Goal: Task Accomplishment & Management: Manage account settings

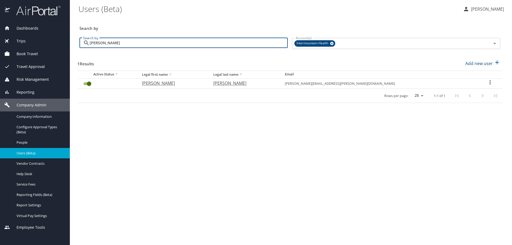
type input "[PERSON_NAME]"
click at [490, 82] on icon "User Search Table" at bounding box center [490, 82] width 1 height 4
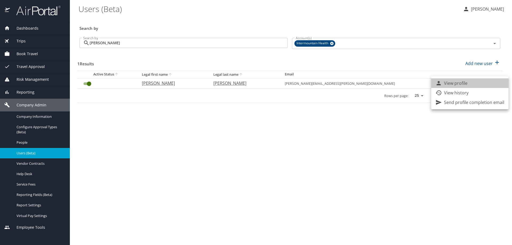
click at [486, 82] on li "View profile" at bounding box center [469, 83] width 77 height 10
select select "US"
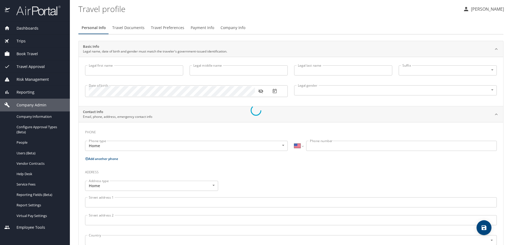
type input "[PERSON_NAME]"
type input "L."
type input "[PERSON_NAME]"
type input "[DEMOGRAPHIC_DATA]"
select select "US"
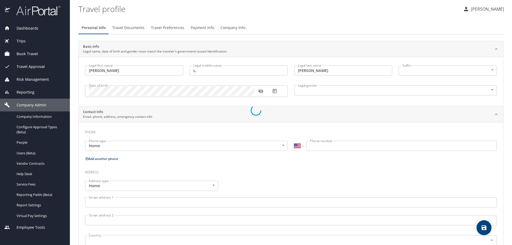
select select "AT"
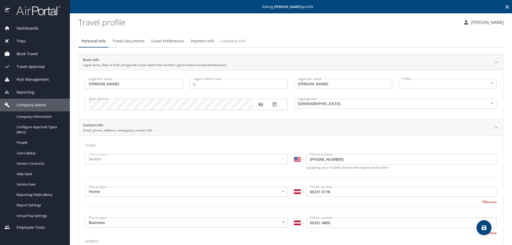
click at [226, 40] on span "Company Info" at bounding box center [233, 41] width 25 height 7
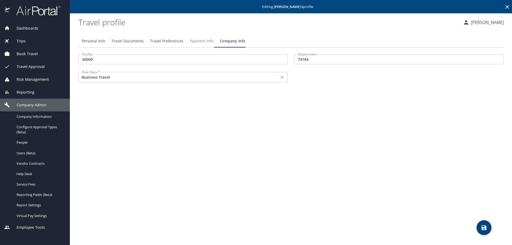
click at [205, 40] on span "Payment Info" at bounding box center [201, 41] width 23 height 7
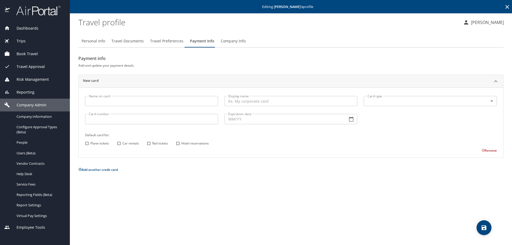
click at [95, 101] on input "Name on card" at bounding box center [151, 101] width 133 height 10
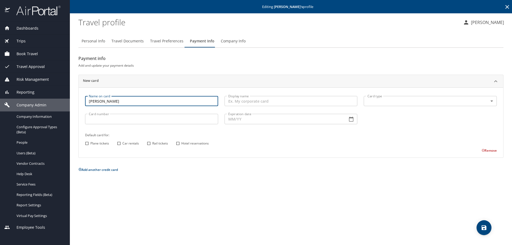
type input "[PERSON_NAME]"
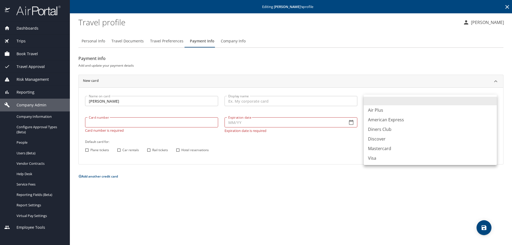
click at [372, 100] on body "Dashboards AirPortal 360™ Manager My Travel Dashboard Trips Airtinerary® Lookup…" at bounding box center [256, 122] width 512 height 245
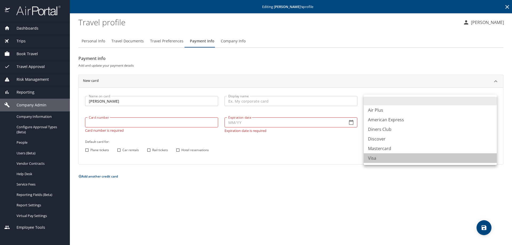
click at [371, 154] on li "Visa" at bounding box center [430, 158] width 133 height 10
type input "VI"
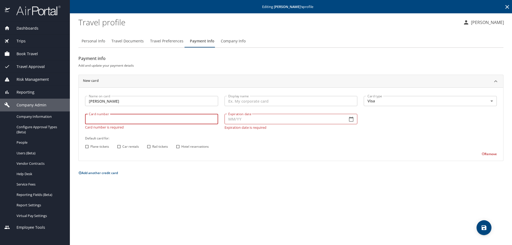
click at [89, 122] on input "Card number" at bounding box center [151, 119] width 133 height 10
type input "[CREDIT_CARD_NUMBER]"
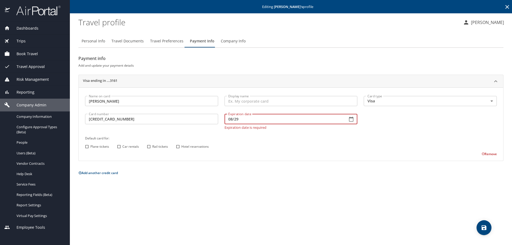
type input "08/29"
click at [86, 144] on input "Plane tickets" at bounding box center [86, 146] width 7 height 7
checkbox input "true"
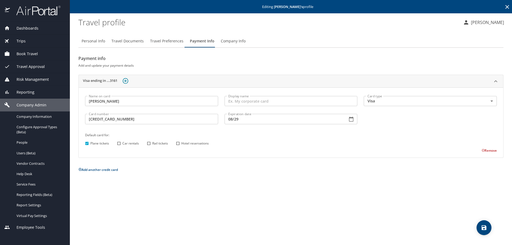
click at [118, 142] on input "Car rentals" at bounding box center [118, 143] width 7 height 7
checkbox input "true"
click at [178, 143] on input "Hotel reservations" at bounding box center [177, 143] width 7 height 7
checkbox input "true"
click at [482, 227] on icon "save" at bounding box center [484, 227] width 5 height 5
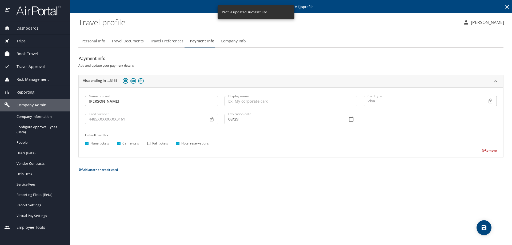
click at [508, 6] on icon at bounding box center [507, 7] width 6 height 6
